Goal: Task Accomplishment & Management: Use online tool/utility

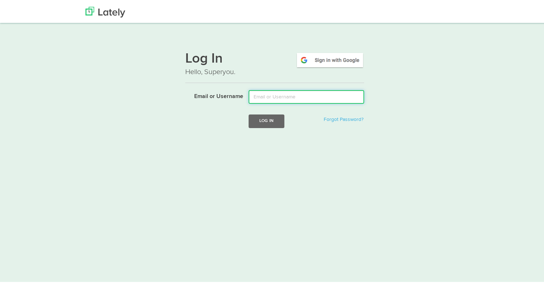
click at [293, 93] on input "Email or Username" at bounding box center [307, 96] width 116 height 14
type input "tshort@kensingtonassetmanagement.com"
click at [249, 113] on button "Log In" at bounding box center [267, 119] width 36 height 13
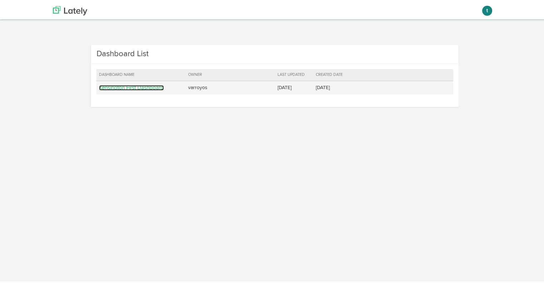
click at [143, 87] on link "Kensington First Dashboard" at bounding box center [131, 86] width 65 height 5
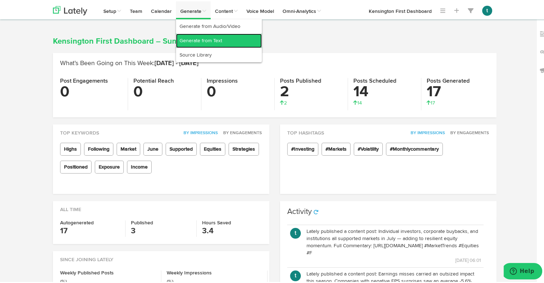
click at [190, 37] on link "Generate from Text" at bounding box center [219, 39] width 86 height 14
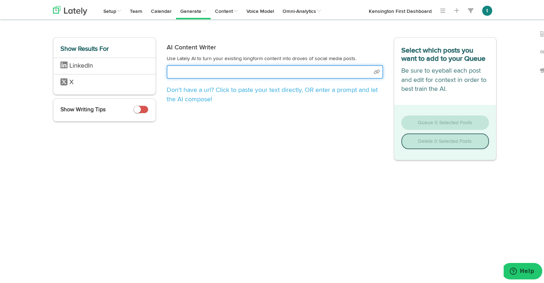
click at [341, 71] on input "text" at bounding box center [275, 71] width 216 height 14
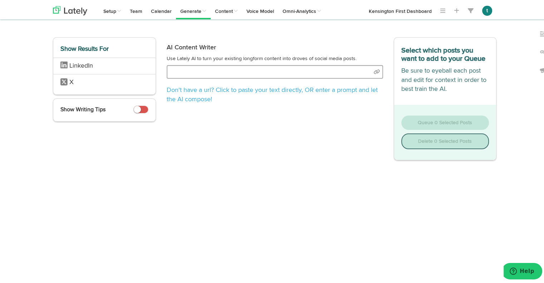
select select "natural"
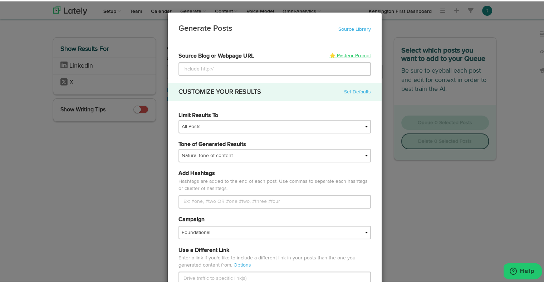
click at [336, 54] on link "⭐ Paste or Prompt" at bounding box center [351, 54] width 42 height 7
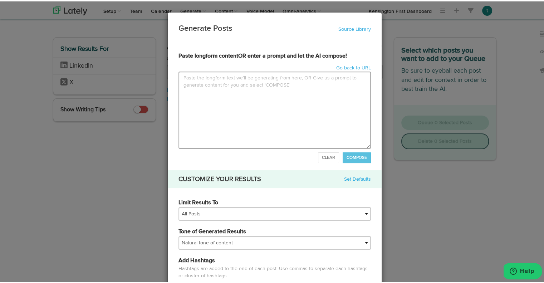
type input "MIXED MARKET SIGNALS AS RATE CUT EXPECTATIONS BUILDJuly brought a more uneven b…"
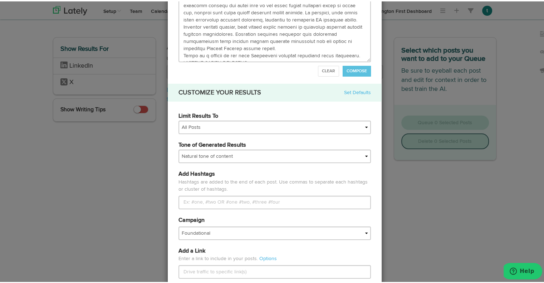
scroll to position [88, 0]
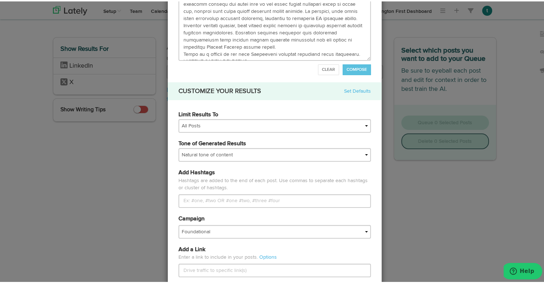
type textarea "MIXED MARKET SIGNALS AS RATE CUT EXPECTATIONS BUILD July brought a more uneven …"
click at [231, 162] on div "Tone of Generated Results My tone Official and professional Relaxed and convers…" at bounding box center [274, 152] width 203 height 29
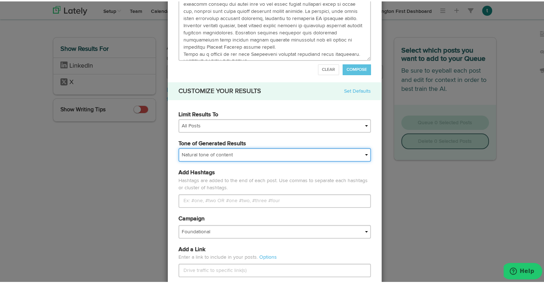
click at [224, 158] on select "My tone Official and professional Relaxed and conversational Light and humorous…" at bounding box center [275, 154] width 193 height 14
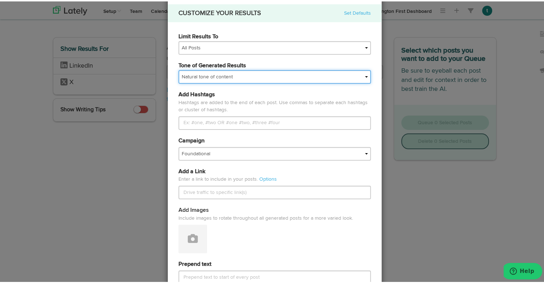
scroll to position [177, 0]
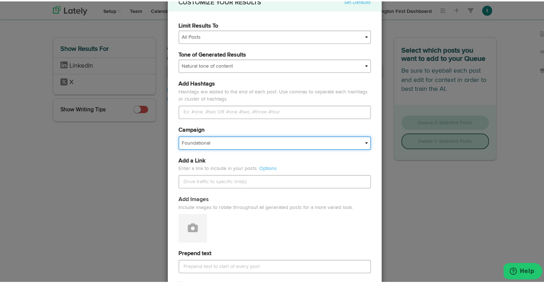
click at [201, 137] on select "Foundational IMPORTED" at bounding box center [275, 142] width 193 height 14
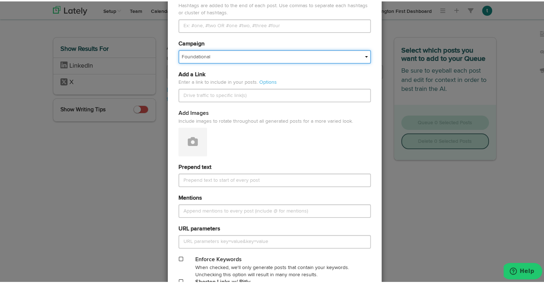
scroll to position [350, 0]
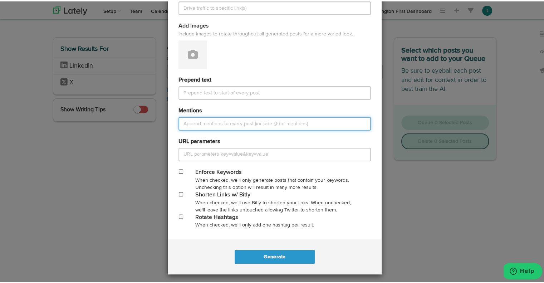
click at [200, 122] on input "Mentions" at bounding box center [275, 123] width 193 height 14
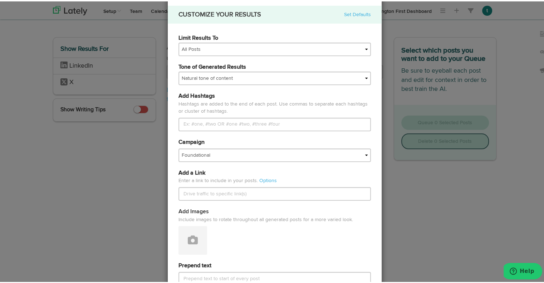
scroll to position [165, 0]
type input "@shawngibson @eliochiarelli @[PERSON_NAME] @patricksommerstad @jordanflebotte"
click at [193, 211] on span "Add Images" at bounding box center [194, 210] width 30 height 6
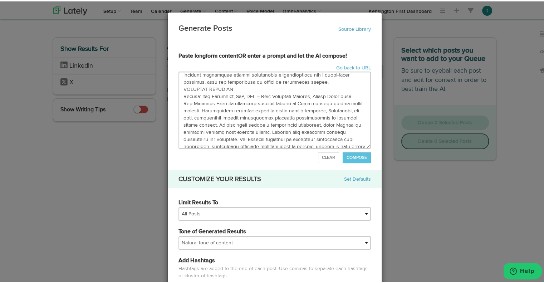
scroll to position [350, 0]
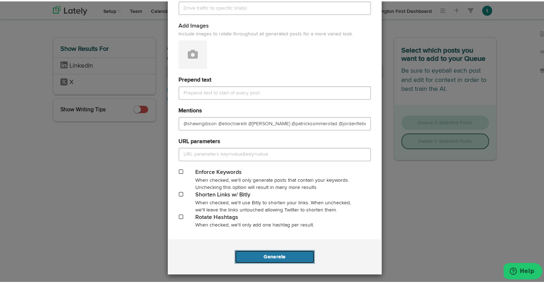
click at [282, 254] on button "Generate" at bounding box center [275, 256] width 80 height 14
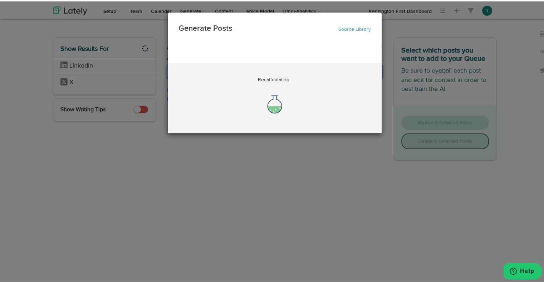
scroll to position [0, 9051]
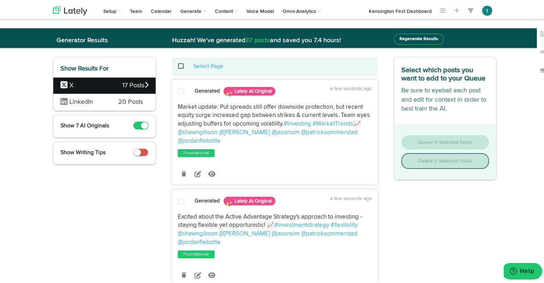
click at [403, 38] on button "Regenerate Results" at bounding box center [419, 37] width 50 height 11
select select "natural"
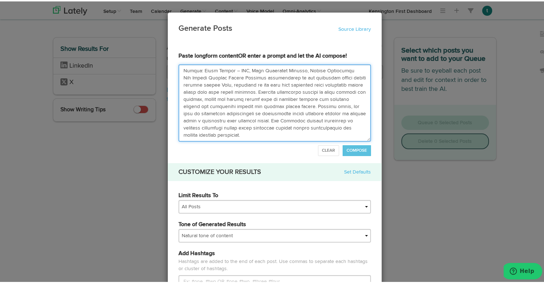
scroll to position [343, 0]
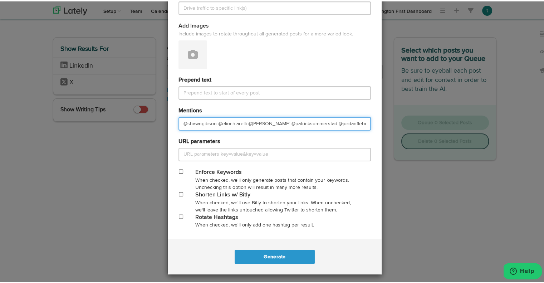
click at [242, 128] on input "@shawngibson @eliochiarelli @[PERSON_NAME] @patricksommerstad @jordanflebotte" at bounding box center [275, 123] width 193 height 14
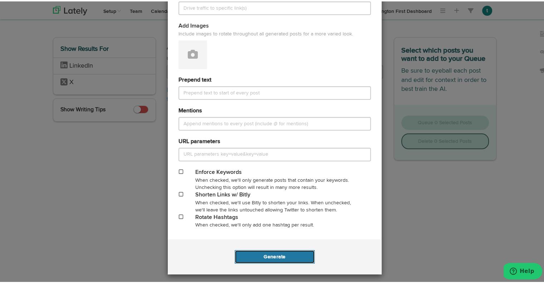
click at [277, 252] on button "Generate" at bounding box center [275, 256] width 80 height 14
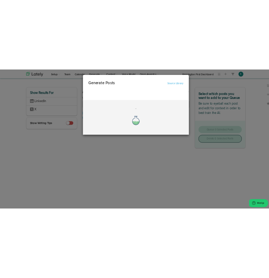
scroll to position [0, 0]
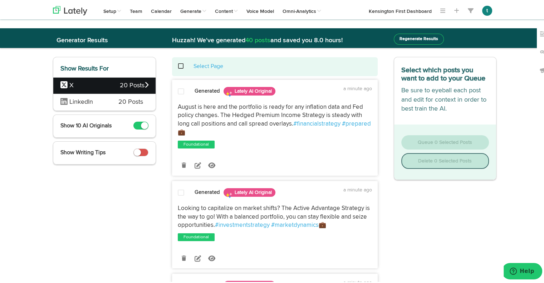
drag, startPoint x: 175, startPoint y: 104, endPoint x: 211, endPoint y: 131, distance: 45.8
click at [211, 131] on p "August is here and the portfolio is ready for any inflation data and Fed policy…" at bounding box center [275, 119] width 194 height 34
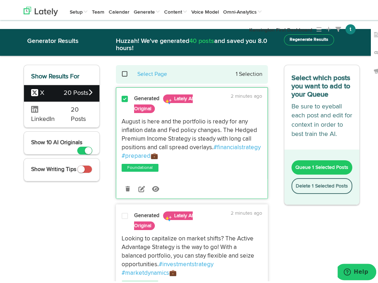
click at [201, 153] on p "August is here and the portfolio is ready for any inflation data and Fed policy…" at bounding box center [192, 137] width 141 height 43
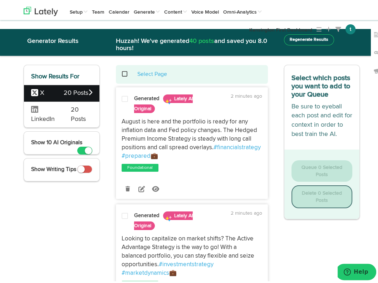
drag, startPoint x: 175, startPoint y: 154, endPoint x: 116, endPoint y: 121, distance: 67.6
click at [116, 121] on div "August is here and the portfolio is ready for any inflation data and Fed policy…" at bounding box center [191, 137] width 151 height 43
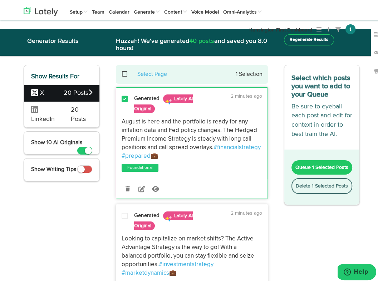
copy p "August is here and the portfolio is ready for any inflation data and Fed policy…"
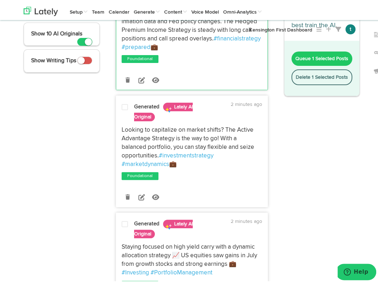
scroll to position [117, 0]
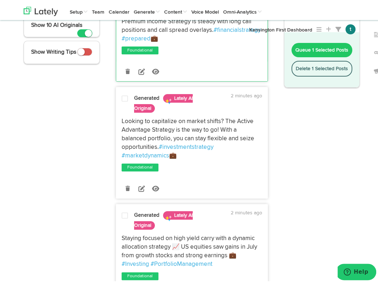
drag, startPoint x: 180, startPoint y: 153, endPoint x: 113, endPoint y: 117, distance: 76.2
click at [116, 117] on div "Looking to capitalize on market shifts? The Active Advantage Strategy is the wa…" at bounding box center [191, 136] width 151 height 43
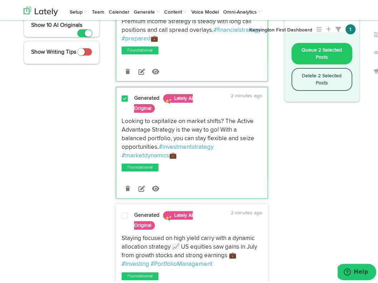
copy p "Looking to capitalize on market shifts? The Active Advantage Strategy is the wa…"
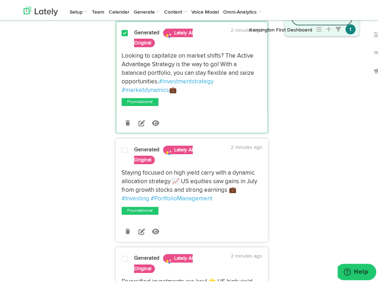
scroll to position [195, 0]
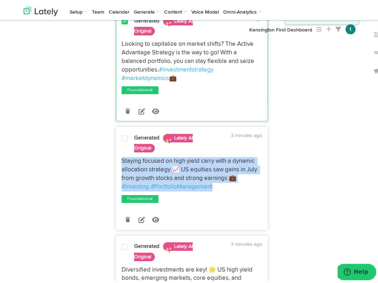
drag, startPoint x: 213, startPoint y: 184, endPoint x: 110, endPoint y: 160, distance: 105.9
copy p "Staying focused on high yield carry with a dynamic allocation strategy 📈 US equ…"
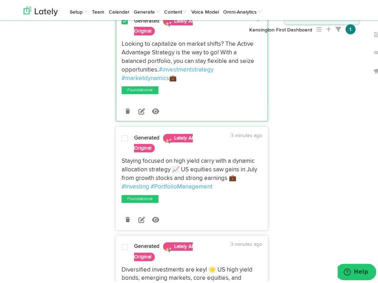
click at [196, 81] on div "Looking to capitalize on market shifts? The Active Advantage Strategy is the wa…" at bounding box center [191, 65] width 151 height 55
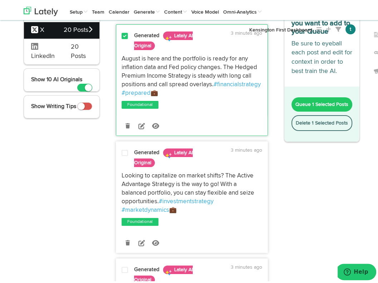
scroll to position [66, 0]
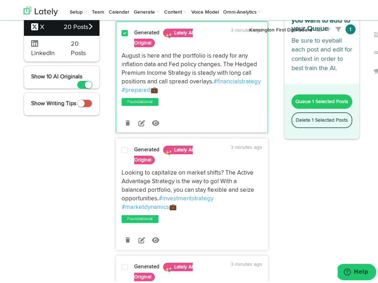
drag, startPoint x: 185, startPoint y: 208, endPoint x: 114, endPoint y: 167, distance: 81.7
click at [116, 167] on div "Looking to capitalize on market shifts? The Active Advantage Strategy is the wa…" at bounding box center [191, 188] width 151 height 43
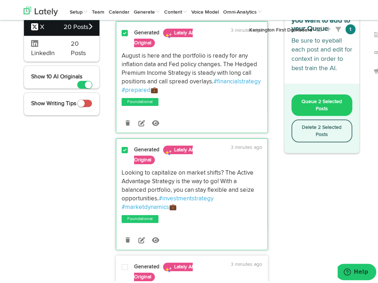
copy p "Looking to capitalize on market shifts? The Active Advantage Strategy is the wa…"
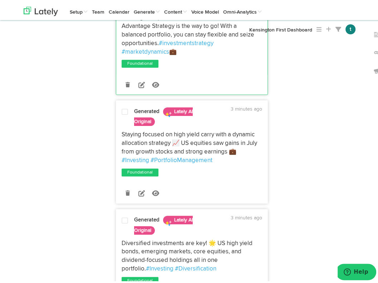
scroll to position [222, 0]
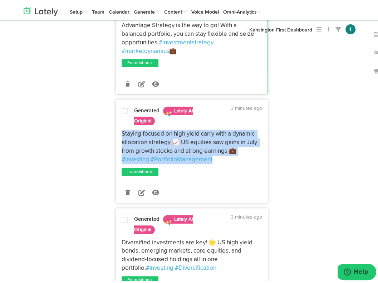
drag, startPoint x: 232, startPoint y: 160, endPoint x: 112, endPoint y: 133, distance: 122.5
copy p "Staying focused on high yield carry with a dynamic allocation strategy 📈 US equ…"
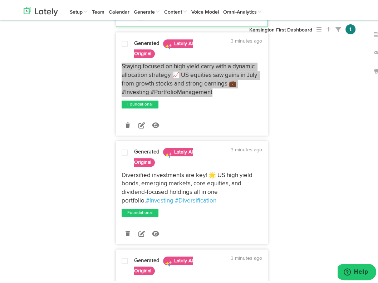
scroll to position [290, 0]
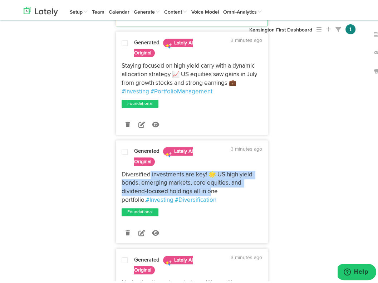
drag, startPoint x: 209, startPoint y: 191, endPoint x: 146, endPoint y: 174, distance: 65.5
click at [146, 174] on span "Diversified investments are key! 🌟 US high yield bonds, emerging markets, core …" at bounding box center [188, 185] width 132 height 31
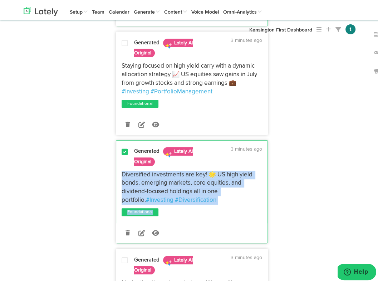
drag, startPoint x: 214, startPoint y: 206, endPoint x: 104, endPoint y: 172, distance: 115.0
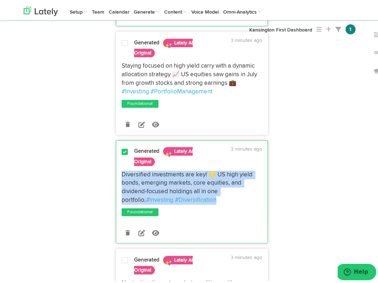
drag, startPoint x: 191, startPoint y: 197, endPoint x: 119, endPoint y: 171, distance: 77.1
click at [122, 171] on p "Diversified investments are key! 🌟 US high yield bonds, emerging markets, core …" at bounding box center [192, 186] width 141 height 34
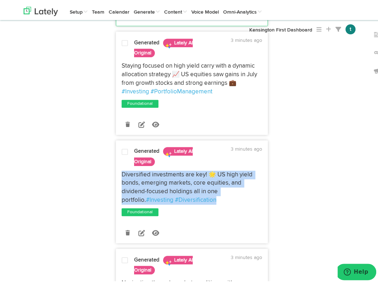
copy p "Diversified investments are key! 🌟 US high yield bonds, emerging markets, core …"
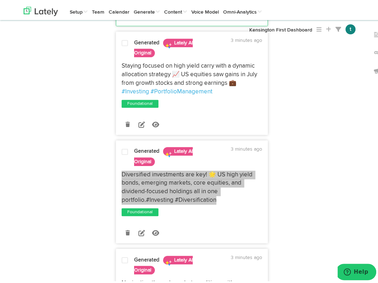
scroll to position [409, 0]
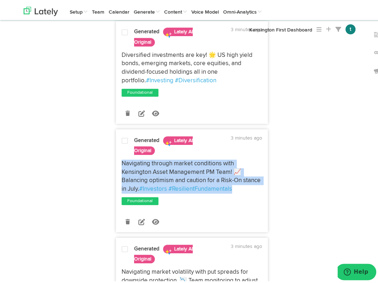
drag, startPoint x: 146, startPoint y: 160, endPoint x: 102, endPoint y: 153, distance: 44.2
click at [105, 153] on div "Select Page 2 Selections Generated Lately AI Original 3 minutes ago August is h…" at bounding box center [192, 216] width 174 height 1124
copy p "Navigating through market conditions with Kensington Asset Management PM Team! …"
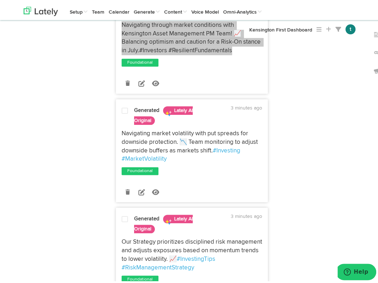
scroll to position [548, 0]
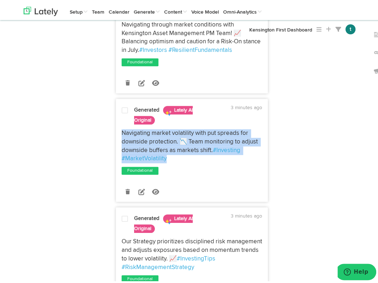
drag, startPoint x: 177, startPoint y: 156, endPoint x: 116, endPoint y: 130, distance: 66.0
click at [116, 130] on div "Navigating market volatility with put spreads for downside protection. 📉 Team m…" at bounding box center [191, 144] width 151 height 34
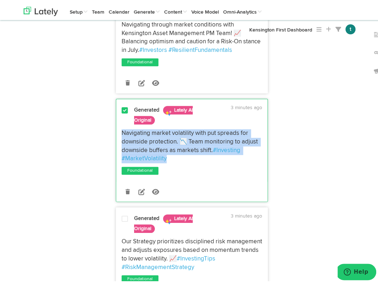
copy p "Navigating market volatility with put spreads for downside protection. 📉 Team m…"
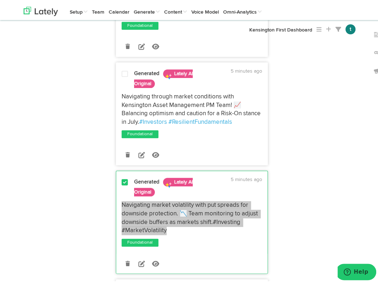
scroll to position [477, 0]
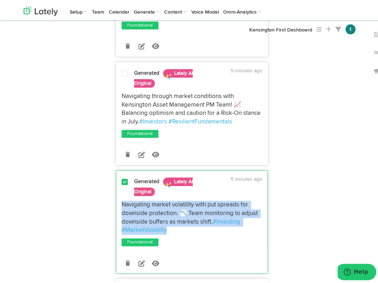
click at [218, 233] on p "Navigating market volatility with put spreads for downside protection. 📉 Team m…" at bounding box center [192, 216] width 141 height 34
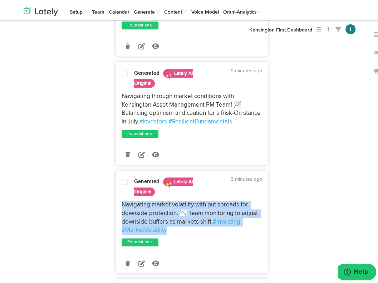
drag, startPoint x: 182, startPoint y: 227, endPoint x: 114, endPoint y: 201, distance: 72.5
click at [116, 201] on div "Navigating market volatility with put spreads for downside protection. 📉 Team m…" at bounding box center [191, 216] width 151 height 34
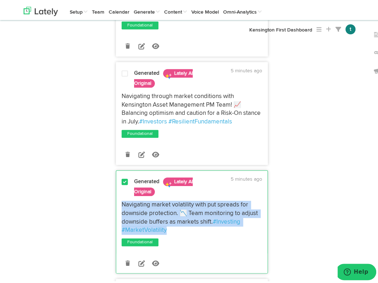
copy p "Navigating market volatility with put spreads for downside protection. 📉 Team m…"
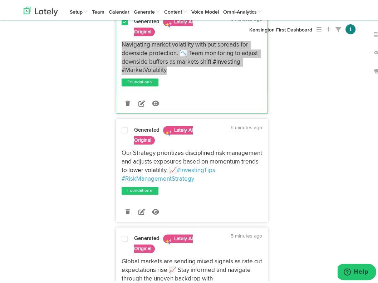
scroll to position [637, 0]
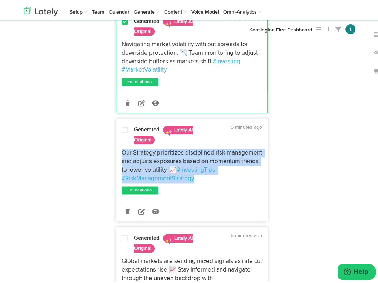
drag, startPoint x: 199, startPoint y: 177, endPoint x: 104, endPoint y: 152, distance: 97.5
copy p "Our Strategy prioritizes disciplined risk management and adjusts exposures base…"
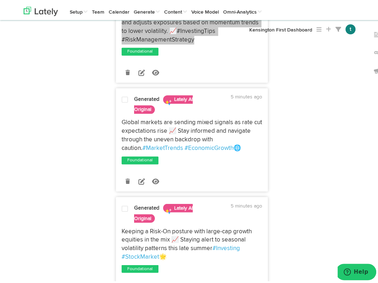
scroll to position [776, 0]
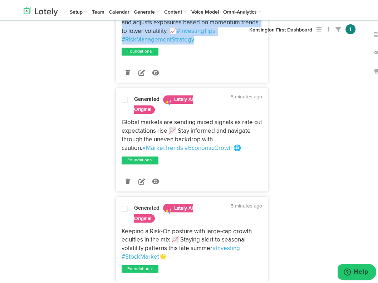
drag, startPoint x: 196, startPoint y: 145, endPoint x: 103, endPoint y: 117, distance: 96.8
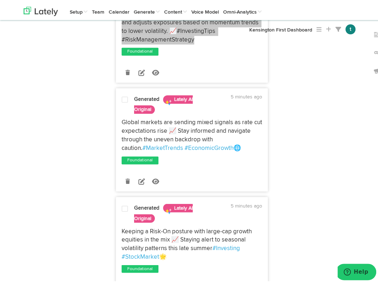
scroll to position [844, 0]
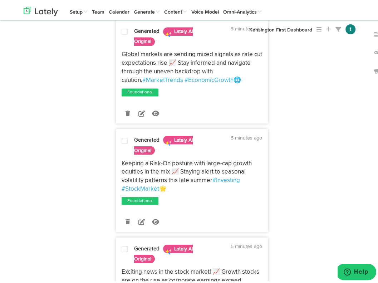
drag, startPoint x: 171, startPoint y: 185, endPoint x: 116, endPoint y: 162, distance: 60.0
click at [116, 162] on div "Keeping a Risk-On posture with large-cap growth equities in the mix 📈 Staying a…" at bounding box center [191, 174] width 151 height 34
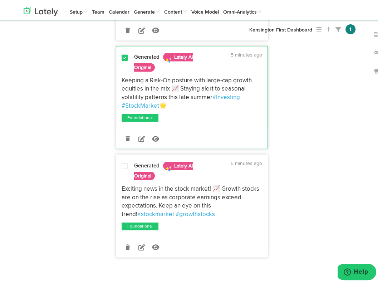
scroll to position [937, 0]
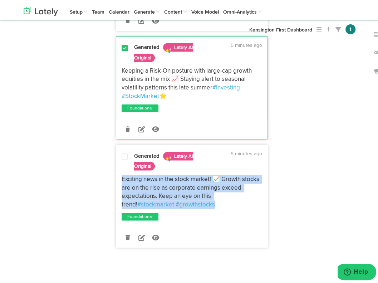
drag, startPoint x: 207, startPoint y: 204, endPoint x: 103, endPoint y: 177, distance: 107.2
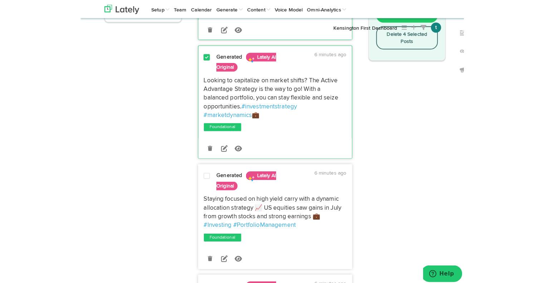
scroll to position [0, 0]
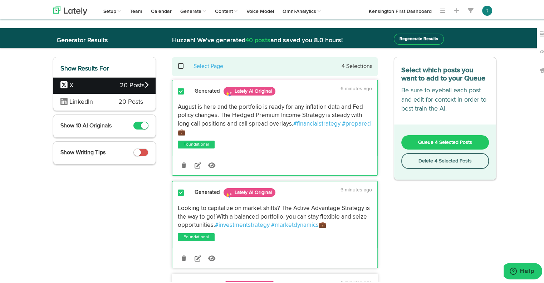
click at [177, 65] on span at bounding box center [184, 65] width 15 height 0
click at [177, 65] on link "Clear Selections" at bounding box center [197, 65] width 41 height 6
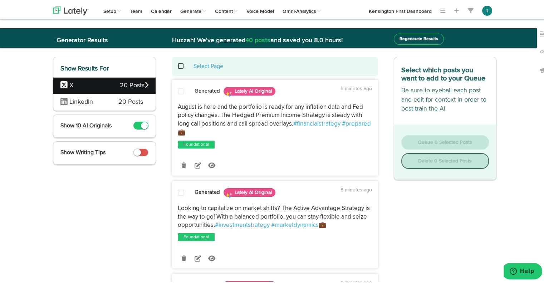
click at [129, 83] on span "20 Posts" at bounding box center [134, 84] width 29 height 9
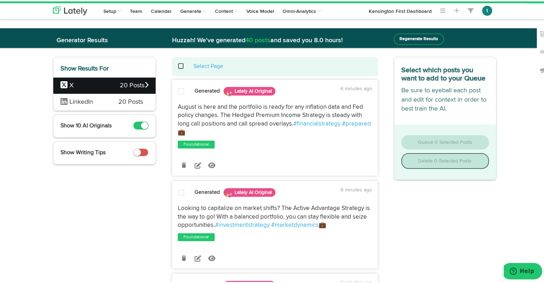
click at [148, 86] on div "X 20 Posts" at bounding box center [104, 84] width 102 height 17
click at [145, 83] on icon at bounding box center [147, 83] width 4 height 6
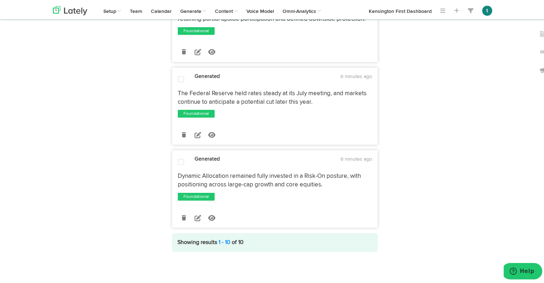
scroll to position [1663, 0]
click at [225, 242] on link "1 - 10" at bounding box center [225, 241] width 12 height 6
click at [190, 208] on link "25" at bounding box center [194, 206] width 32 height 11
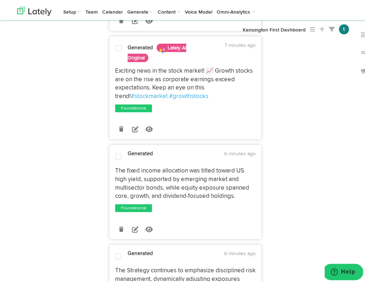
scroll to position [1045, 0]
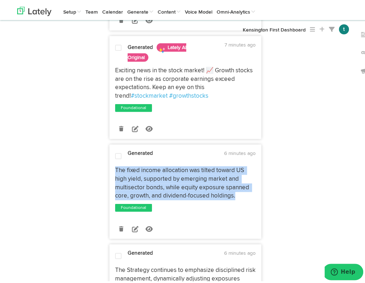
drag, startPoint x: 243, startPoint y: 196, endPoint x: 103, endPoint y: 169, distance: 143.1
click at [104, 169] on div "Generated Lately AI Original 7 minutes ago August is here and the portfolio is …" at bounding box center [185, 69] width 163 height 2058
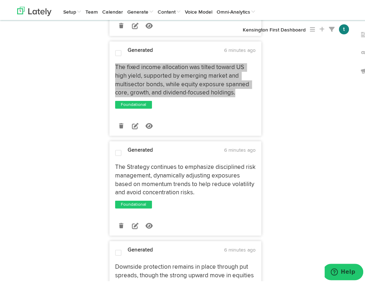
scroll to position [1153, 0]
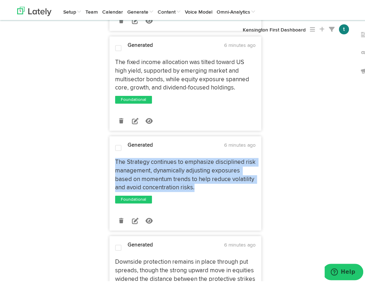
drag, startPoint x: 199, startPoint y: 187, endPoint x: 102, endPoint y: 161, distance: 100.8
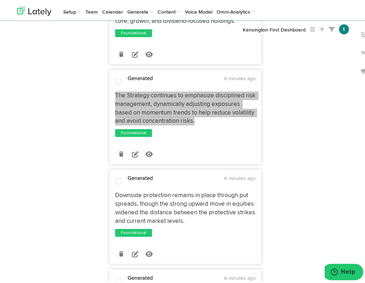
scroll to position [1259, 0]
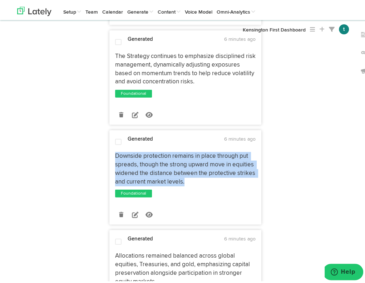
drag, startPoint x: 193, startPoint y: 178, endPoint x: 112, endPoint y: 153, distance: 84.8
click at [115, 153] on p "Downside protection remains in place through put spreads, though the strong upw…" at bounding box center [185, 167] width 141 height 34
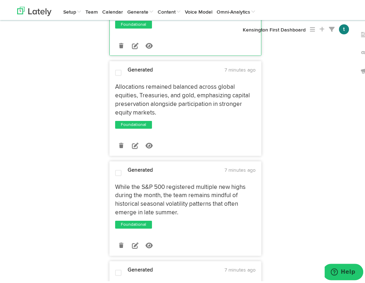
scroll to position [1429, 0]
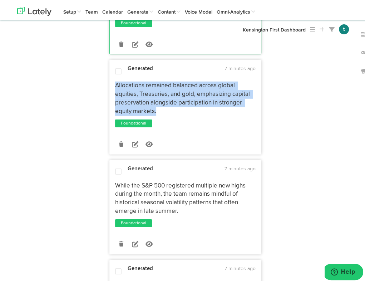
drag, startPoint x: 156, startPoint y: 109, endPoint x: 109, endPoint y: 82, distance: 53.8
click at [110, 82] on div "Allocations remained balanced across global equities, Treasuries, and gold, emp…" at bounding box center [185, 96] width 151 height 34
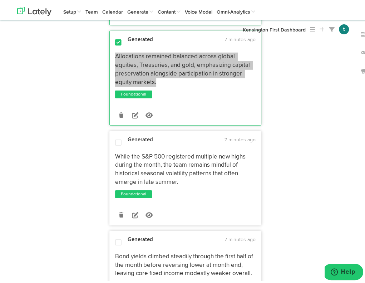
scroll to position [1459, 0]
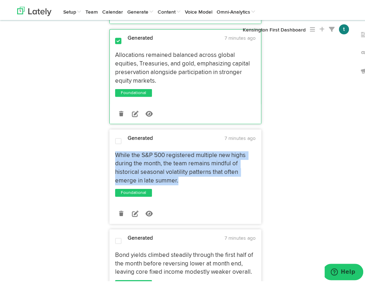
drag, startPoint x: 138, startPoint y: 166, endPoint x: 111, endPoint y: 151, distance: 31.1
click at [111, 151] on div "While the S&P 500 registered multiple new highs during the month, the team rema…" at bounding box center [185, 166] width 151 height 34
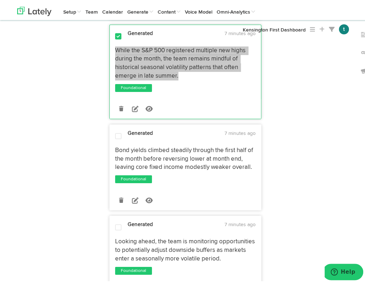
scroll to position [1581, 0]
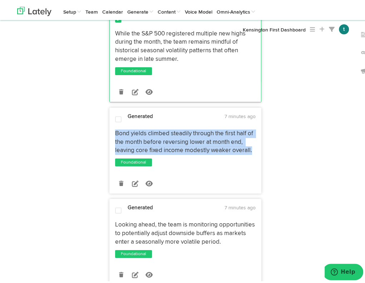
drag, startPoint x: 252, startPoint y: 148, endPoint x: 111, endPoint y: 128, distance: 142.4
click at [111, 128] on div "Bond yields climbed steadily through the first half of the month before reversi…" at bounding box center [185, 139] width 151 height 25
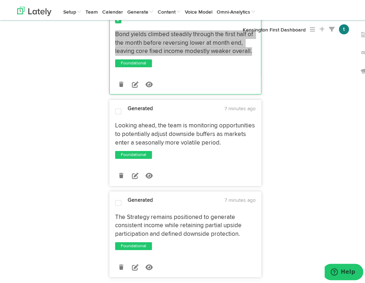
scroll to position [1682, 0]
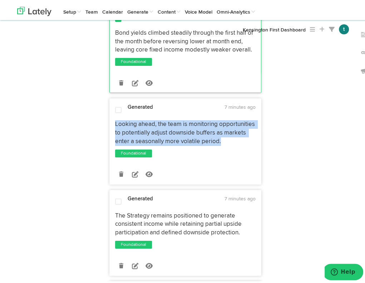
drag, startPoint x: 222, startPoint y: 142, endPoint x: 104, endPoint y: 124, distance: 119.4
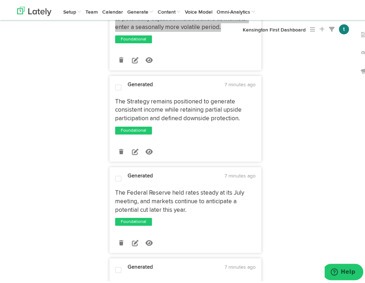
scroll to position [1800, 0]
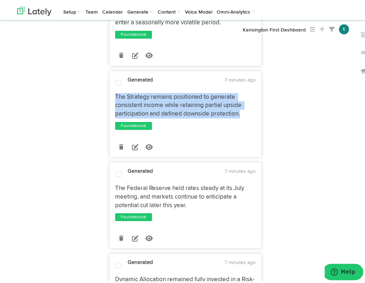
drag, startPoint x: 243, startPoint y: 114, endPoint x: 111, endPoint y: 93, distance: 133.8
click at [111, 93] on div "The Strategy remains positioned to generate consistent income while retaining p…" at bounding box center [185, 103] width 151 height 25
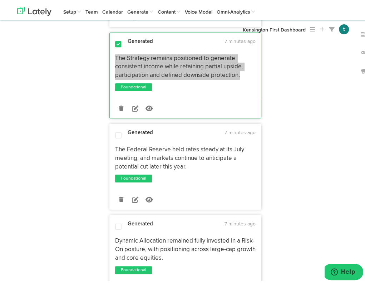
scroll to position [1843, 0]
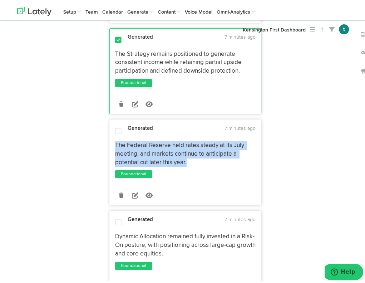
drag, startPoint x: 155, startPoint y: 156, endPoint x: 111, endPoint y: 145, distance: 45.3
click at [111, 145] on div "The Federal Reserve held rates steady at its July meeting, and markets continue…" at bounding box center [185, 151] width 151 height 25
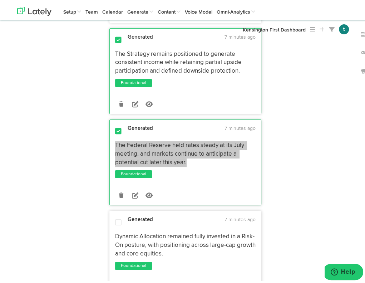
scroll to position [1912, 0]
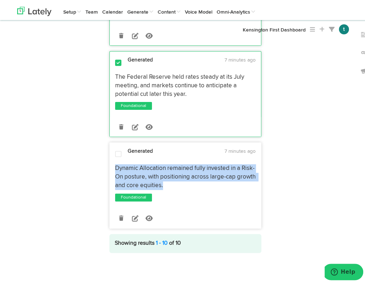
drag, startPoint x: 169, startPoint y: 184, endPoint x: 106, endPoint y: 167, distance: 65.4
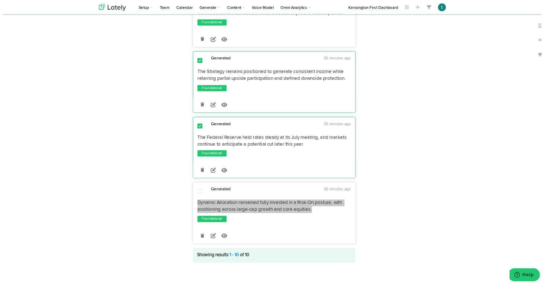
scroll to position [1573, 0]
